Goal: Download file/media

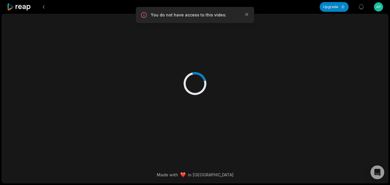
click at [26, 8] on icon at bounding box center [19, 7] width 24 height 8
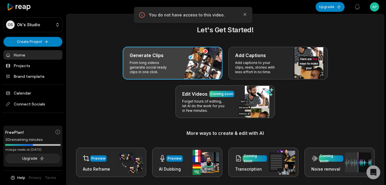
click at [154, 62] on p "From long videos generate social ready clips in one click." at bounding box center [152, 67] width 45 height 14
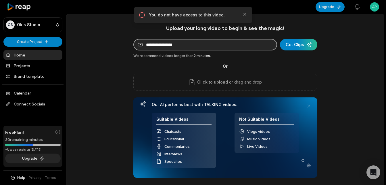
click at [192, 46] on input at bounding box center [205, 44] width 144 height 11
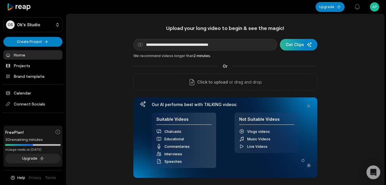
type input "**********"
click at [288, 45] on div "submit" at bounding box center [298, 44] width 37 height 11
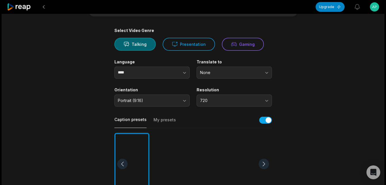
scroll to position [115, 0]
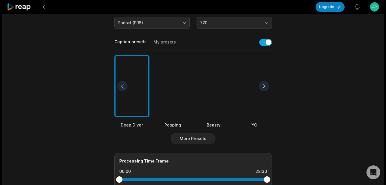
click at [266, 87] on div at bounding box center [264, 86] width 10 height 10
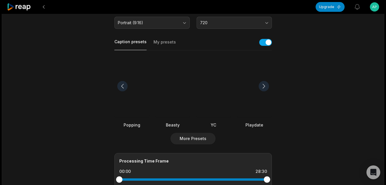
click at [266, 87] on div at bounding box center [264, 86] width 10 height 10
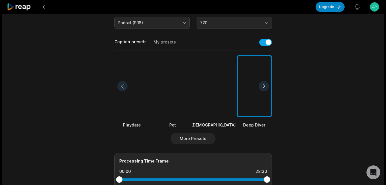
click at [266, 87] on div at bounding box center [264, 86] width 10 height 10
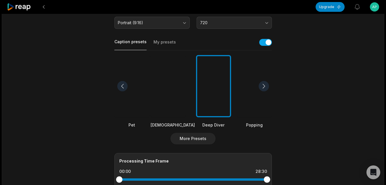
click at [266, 87] on div at bounding box center [264, 86] width 10 height 10
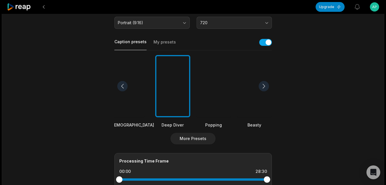
click at [266, 87] on div at bounding box center [264, 86] width 10 height 10
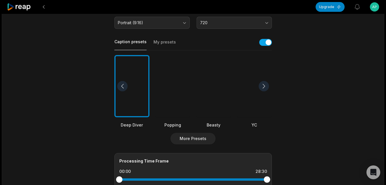
click at [266, 87] on div at bounding box center [264, 86] width 10 height 10
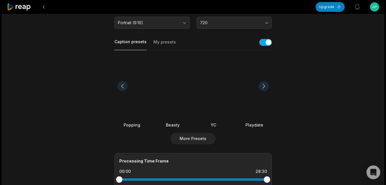
click at [266, 87] on div at bounding box center [264, 86] width 10 height 10
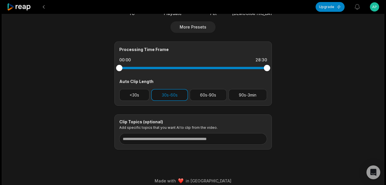
scroll to position [230, 0]
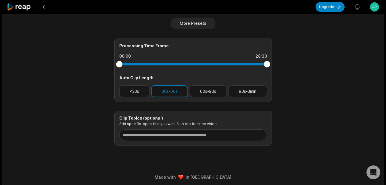
click at [217, 97] on div "Processing Time Frame 00:00 28:30 Auto Clip Length <30s 30s-60s 60s-90s 90s-3min" at bounding box center [193, 70] width 158 height 64
click at [216, 91] on button "60s-90s" at bounding box center [208, 91] width 37 height 12
click at [242, 92] on button "90s-3min" at bounding box center [248, 91] width 39 height 12
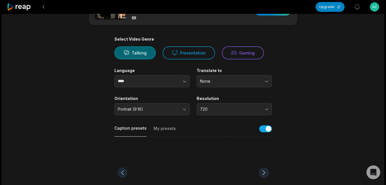
scroll to position [0, 0]
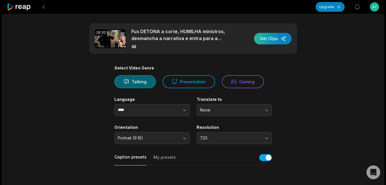
click at [271, 37] on div "button" at bounding box center [272, 38] width 37 height 11
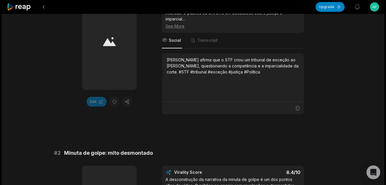
scroll to position [86, 0]
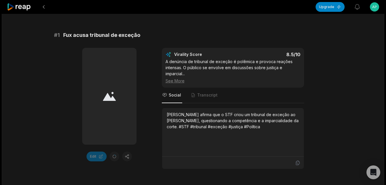
click at [26, 4] on icon at bounding box center [19, 7] width 24 height 8
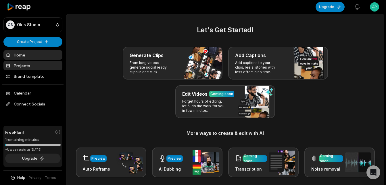
click at [21, 64] on link "Projects" at bounding box center [32, 65] width 59 height 9
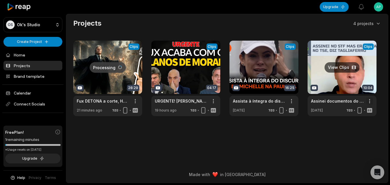
click at [371, 101] on html "OS Ok's Studio Create Project Home Projects Brand template Calendar Connect Soc…" at bounding box center [195, 92] width 390 height 185
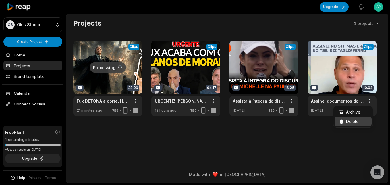
click at [354, 120] on span "Delete" at bounding box center [352, 121] width 13 height 6
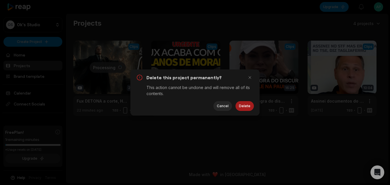
click at [247, 108] on button "Delete" at bounding box center [245, 106] width 18 height 10
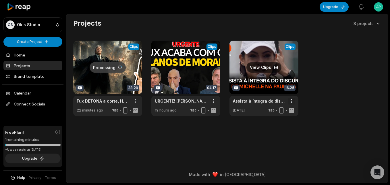
click at [292, 103] on html "OS Ok's Studio Create Project Home Projects Brand template Calendar Connect Soc…" at bounding box center [195, 92] width 390 height 185
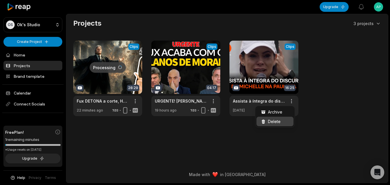
click at [277, 121] on span "Delete" at bounding box center [274, 121] width 13 height 6
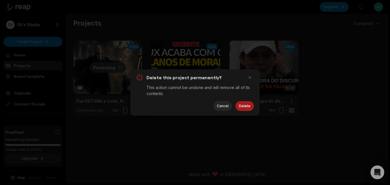
click at [243, 103] on button "Delete" at bounding box center [245, 106] width 18 height 10
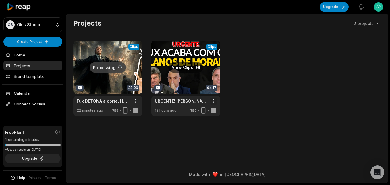
click at [216, 100] on html "OS Ok's Studio Create Project Home Projects Brand template Calendar Connect Soc…" at bounding box center [195, 92] width 390 height 185
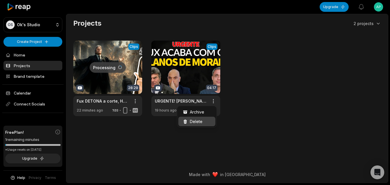
click at [200, 120] on span "Delete" at bounding box center [196, 121] width 13 height 6
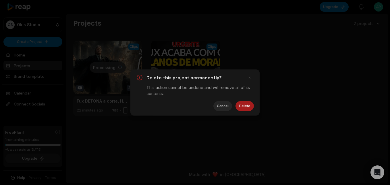
click at [243, 103] on button "Delete" at bounding box center [245, 106] width 18 height 10
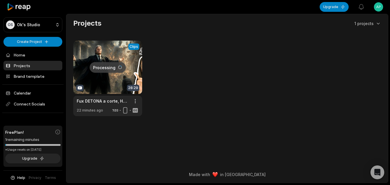
click at [116, 48] on link at bounding box center [107, 78] width 69 height 75
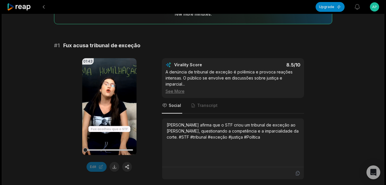
scroll to position [86, 0]
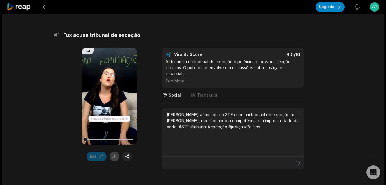
click at [114, 156] on button at bounding box center [115, 156] width 10 height 10
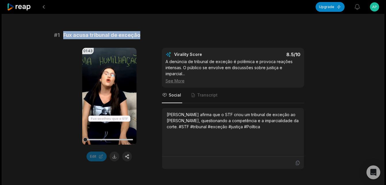
drag, startPoint x: 64, startPoint y: 34, endPoint x: 145, endPoint y: 33, distance: 81.1
click at [145, 33] on div "# 1 Fux acusa tribunal de exceção" at bounding box center [193, 35] width 278 height 8
copy span "Fux acusa tribunal de exceção"
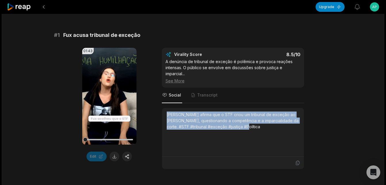
drag, startPoint x: 167, startPoint y: 115, endPoint x: 254, endPoint y: 133, distance: 88.6
click at [254, 133] on div "[PERSON_NAME] afirma que o STF criou um tribunal de exceção ao [PERSON_NAME], q…" at bounding box center [233, 131] width 133 height 41
copy div "[PERSON_NAME] afirma que o STF criou um tribunal de exceção ao [PERSON_NAME], q…"
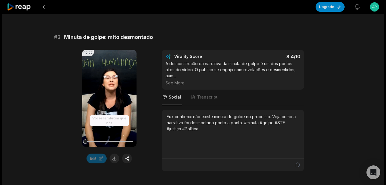
scroll to position [287, 0]
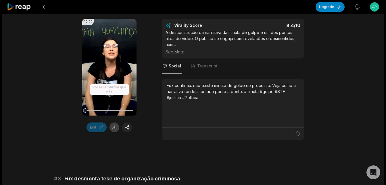
click at [116, 127] on button at bounding box center [115, 127] width 10 height 10
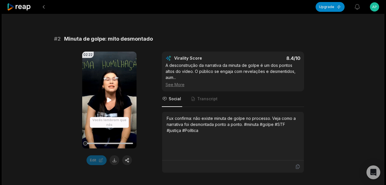
scroll to position [201, 0]
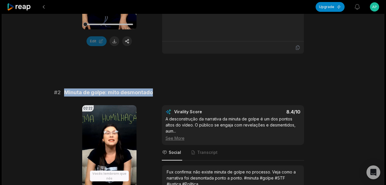
drag, startPoint x: 64, startPoint y: 93, endPoint x: 154, endPoint y: 92, distance: 89.7
click at [154, 92] on div "# 2 Minuta de golpe: mito desmontado" at bounding box center [193, 92] width 278 height 8
copy span "Minuta de golpe: mito desmontado"
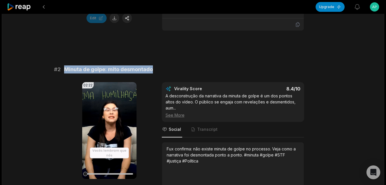
scroll to position [259, 0]
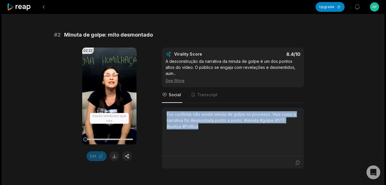
drag, startPoint x: 167, startPoint y: 114, endPoint x: 203, endPoint y: 126, distance: 38.4
click at [203, 126] on div "Fux confirma: não existe minuta de golpe no processo. Veja como a narrativa foi…" at bounding box center [233, 120] width 133 height 18
copy div "Fux confirma: não existe minuta de golpe no processo. Veja como a narrativa foi…"
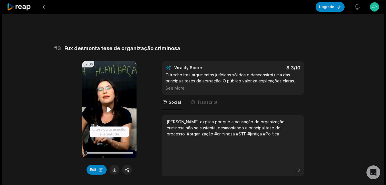
scroll to position [385, 0]
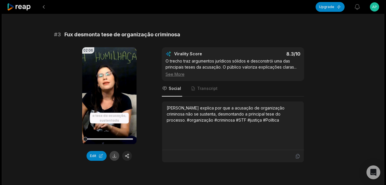
click at [112, 157] on button at bounding box center [115, 156] width 10 height 10
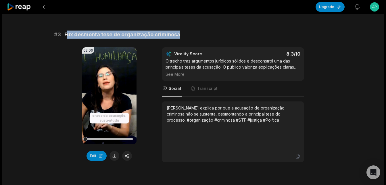
drag, startPoint x: 66, startPoint y: 35, endPoint x: 184, endPoint y: 34, distance: 118.7
click at [184, 34] on div "# 3 Fux desmonta tese de organização criminosa" at bounding box center [193, 34] width 278 height 8
copy span "ux desmonta tese de organização criminosa"
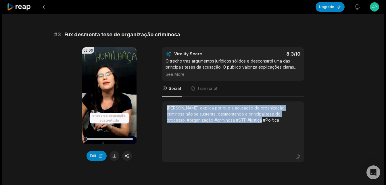
drag, startPoint x: 166, startPoint y: 108, endPoint x: 238, endPoint y: 122, distance: 72.7
click at [238, 122] on div "[PERSON_NAME] explica por que a acusação de organização criminosa não se susten…" at bounding box center [233, 114] width 133 height 18
copy div "[PERSON_NAME] explica por que a acusação de organização criminosa não se susten…"
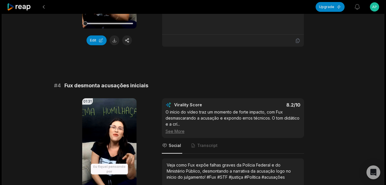
scroll to position [557, 0]
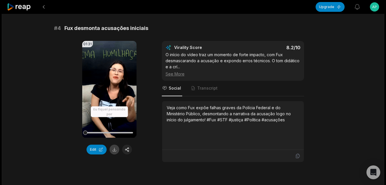
click at [114, 149] on button at bounding box center [115, 149] width 10 height 10
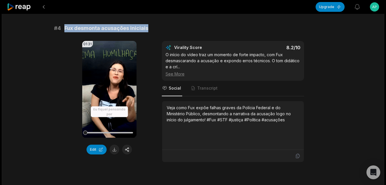
drag, startPoint x: 65, startPoint y: 28, endPoint x: 147, endPoint y: 29, distance: 82.5
click at [147, 29] on div "# 4 Fux desmonta acusações iniciais" at bounding box center [193, 28] width 278 height 8
copy span "Fux desmonta acusações iniciais"
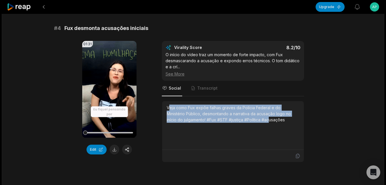
drag, startPoint x: 168, startPoint y: 107, endPoint x: 253, endPoint y: 120, distance: 85.7
click at [253, 120] on div "Veja como Fux expõe falhas graves da Polícia Federal e do Ministério Público, d…" at bounding box center [233, 113] width 133 height 18
click at [160, 108] on div "01:31 Your browser does not support mp4 format. Edit Virality Score 8.2 /10 O i…" at bounding box center [193, 101] width 278 height 121
drag, startPoint x: 165, startPoint y: 107, endPoint x: 273, endPoint y: 126, distance: 109.5
click at [273, 126] on div "Veja como Fux expõe falhas graves da Polícia Federal e do Ministério Público, d…" at bounding box center [233, 125] width 142 height 49
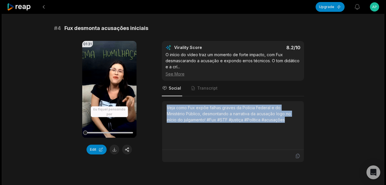
copy div "Veja como Fux expõe falhas graves da Polícia Federal e do Ministério Público, d…"
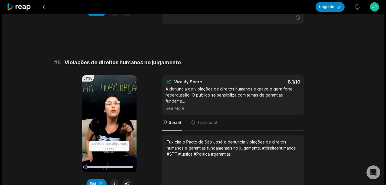
scroll to position [730, 0]
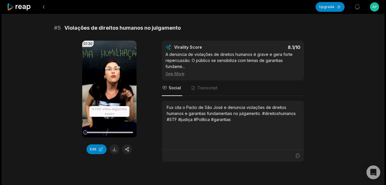
click at [112, 148] on button at bounding box center [115, 149] width 10 height 10
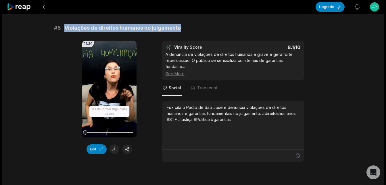
drag, startPoint x: 64, startPoint y: 26, endPoint x: 186, endPoint y: 29, distance: 121.9
click at [186, 29] on div "# 5 Violações de direitos humanos no julgamento" at bounding box center [193, 28] width 278 height 8
copy span "Violações de direitos humanos no julgamento"
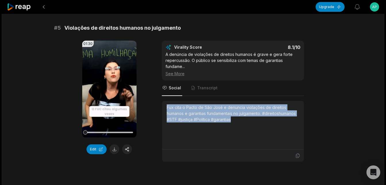
drag, startPoint x: 166, startPoint y: 107, endPoint x: 239, endPoint y: 121, distance: 74.6
click at [239, 121] on div "Fux cita o Pacto de São José e denuncia violações de direitos humanos e garanti…" at bounding box center [233, 125] width 142 height 49
copy div "Fux cita o Pacto de São José e denuncia violações de direitos humanos e garanti…"
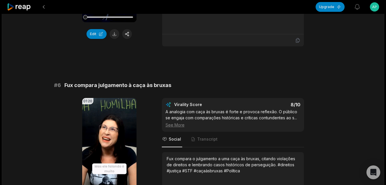
scroll to position [902, 0]
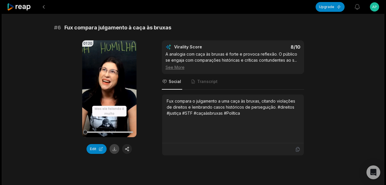
click at [113, 151] on button at bounding box center [115, 149] width 10 height 10
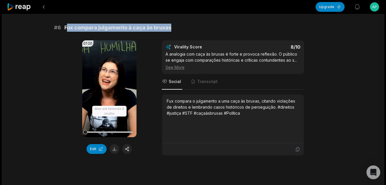
drag, startPoint x: 66, startPoint y: 27, endPoint x: 172, endPoint y: 26, distance: 106.9
click at [172, 26] on div "# 6 Fux compara julgamento à caça às bruxas" at bounding box center [193, 28] width 278 height 8
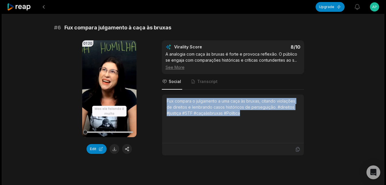
drag, startPoint x: 167, startPoint y: 101, endPoint x: 254, endPoint y: 118, distance: 88.1
click at [254, 118] on div "Fux compara o julgamento a uma caça às bruxas, citando violações de direitos e …" at bounding box center [233, 118] width 133 height 41
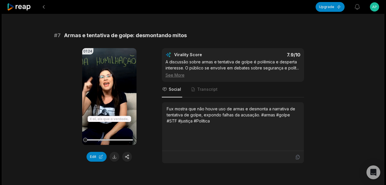
scroll to position [1075, 0]
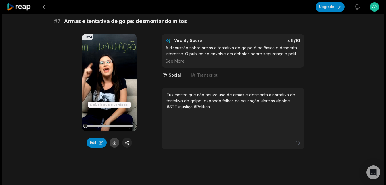
click at [115, 142] on button at bounding box center [115, 142] width 10 height 10
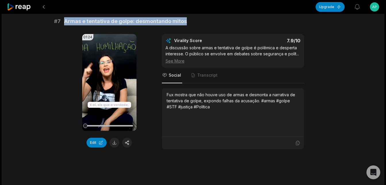
drag, startPoint x: 64, startPoint y: 20, endPoint x: 190, endPoint y: 20, distance: 125.9
click at [190, 20] on div "# 7 Armas e tentativa de golpe: desmontando mitos" at bounding box center [193, 21] width 278 height 8
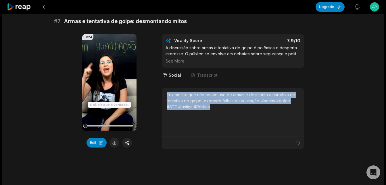
drag, startPoint x: 166, startPoint y: 94, endPoint x: 215, endPoint y: 107, distance: 50.6
click at [215, 107] on div "Fux mostra que não houve uso de armas e desmonta a narrativa de tentativa de go…" at bounding box center [233, 112] width 142 height 49
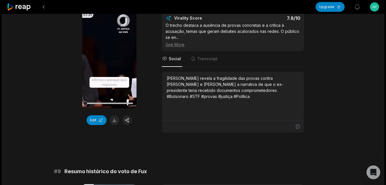
scroll to position [1276, 0]
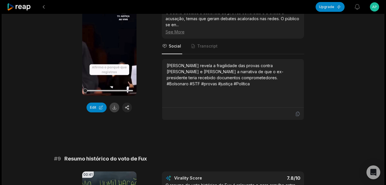
click at [115, 108] on button at bounding box center [115, 107] width 10 height 10
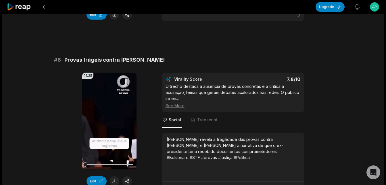
scroll to position [1190, 0]
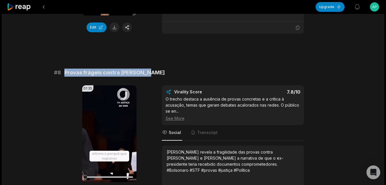
drag, startPoint x: 64, startPoint y: 73, endPoint x: 145, endPoint y: 75, distance: 81.4
click at [145, 75] on div "# 8 Provas frágeis contra Bolsonaro" at bounding box center [193, 72] width 278 height 8
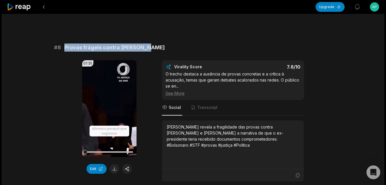
scroll to position [1247, 0]
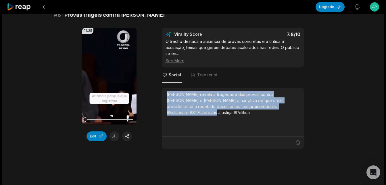
drag, startPoint x: 167, startPoint y: 94, endPoint x: 287, endPoint y: 109, distance: 120.2
click at [287, 109] on div "[PERSON_NAME] revela a fragilidade das provas contra [PERSON_NAME] e [PERSON_NA…" at bounding box center [233, 111] width 133 height 41
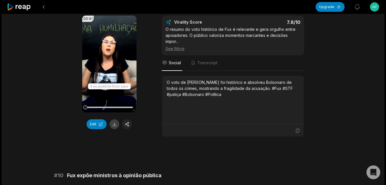
scroll to position [1449, 0]
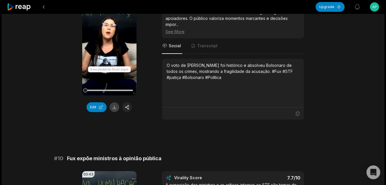
click at [114, 108] on button at bounding box center [115, 107] width 10 height 10
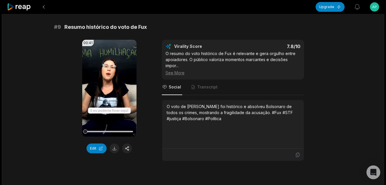
scroll to position [1391, 0]
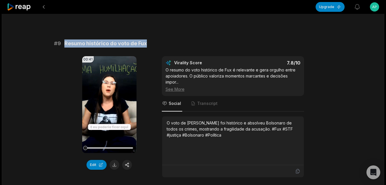
drag, startPoint x: 65, startPoint y: 42, endPoint x: 157, endPoint y: 43, distance: 92.6
click at [157, 43] on div "# 9 Resumo histórico do voto de Fux" at bounding box center [193, 43] width 278 height 8
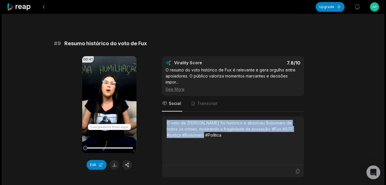
drag, startPoint x: 166, startPoint y: 123, endPoint x: 185, endPoint y: 140, distance: 25.3
click at [185, 140] on div "O voto de [PERSON_NAME] foi histórico e absolveu Bolsonaro de todos os crimes, …" at bounding box center [233, 140] width 142 height 49
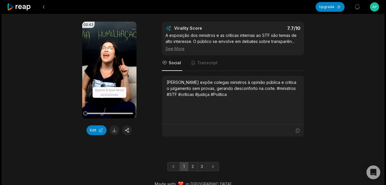
scroll to position [1607, 0]
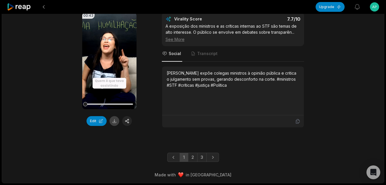
click at [113, 120] on button at bounding box center [115, 121] width 10 height 10
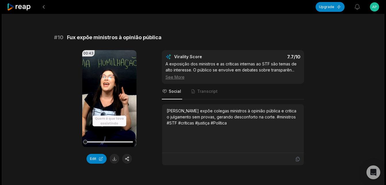
scroll to position [1521, 0]
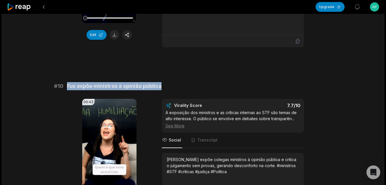
drag, startPoint x: 68, startPoint y: 86, endPoint x: 166, endPoint y: 87, distance: 98.3
click at [166, 87] on div "# 10 Fux expõe ministros à opinião pública" at bounding box center [193, 86] width 278 height 8
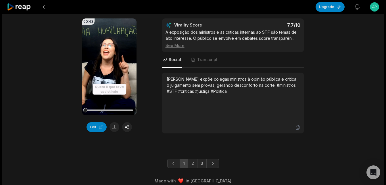
scroll to position [1607, 0]
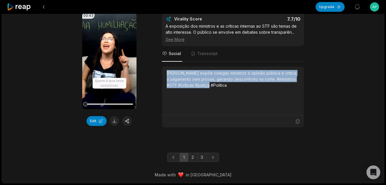
drag, startPoint x: 167, startPoint y: 73, endPoint x: 205, endPoint y: 83, distance: 38.6
click at [205, 83] on div "[PERSON_NAME] expõe colegas ministros à opinião pública e critica o julgamento …" at bounding box center [233, 79] width 133 height 18
